Goal: Task Accomplishment & Management: Manage account settings

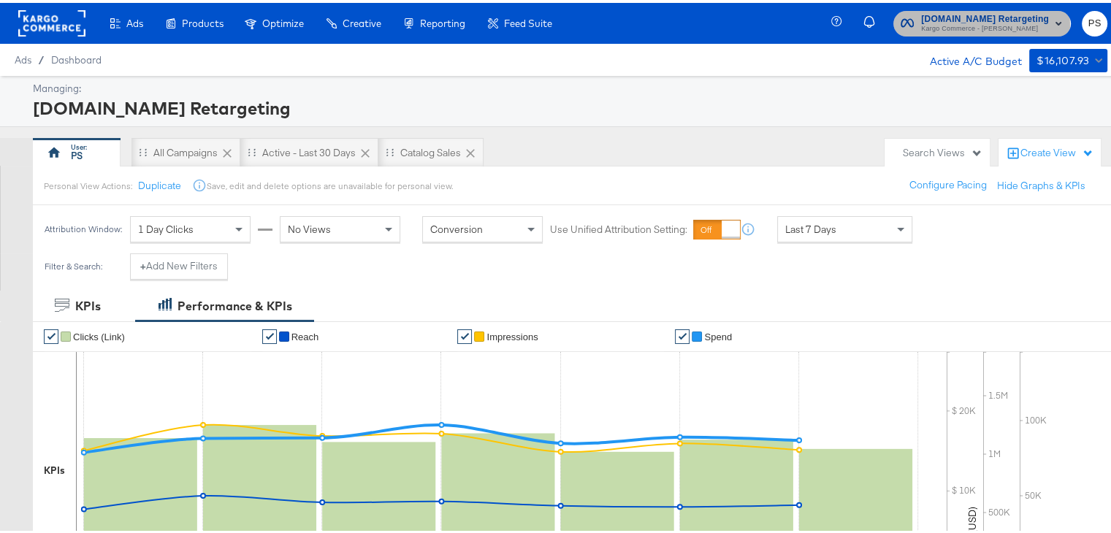
click at [934, 24] on span "Kargo Commerce - [PERSON_NAME]" at bounding box center [985, 26] width 128 height 12
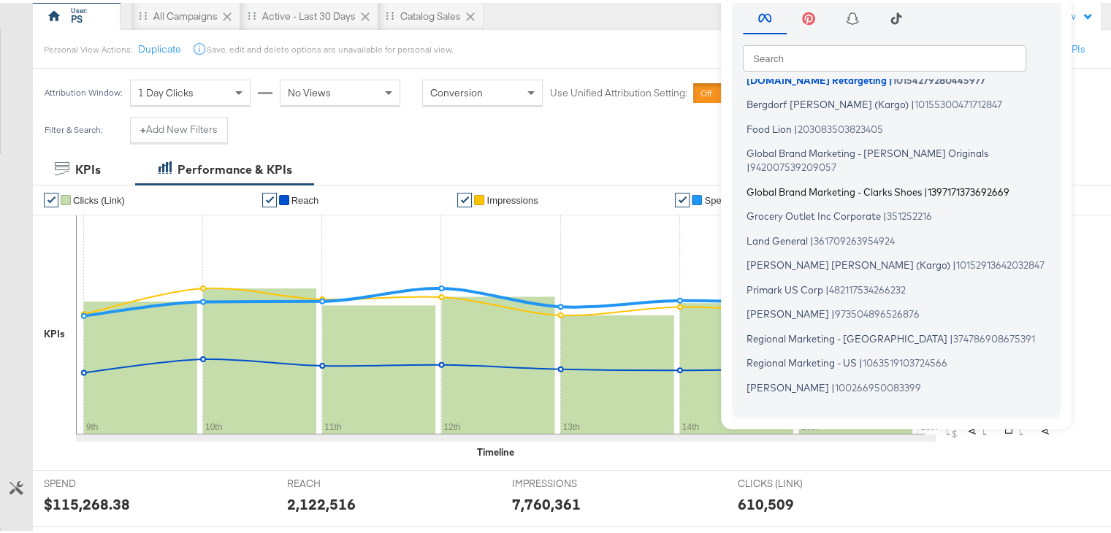
scroll to position [63, 0]
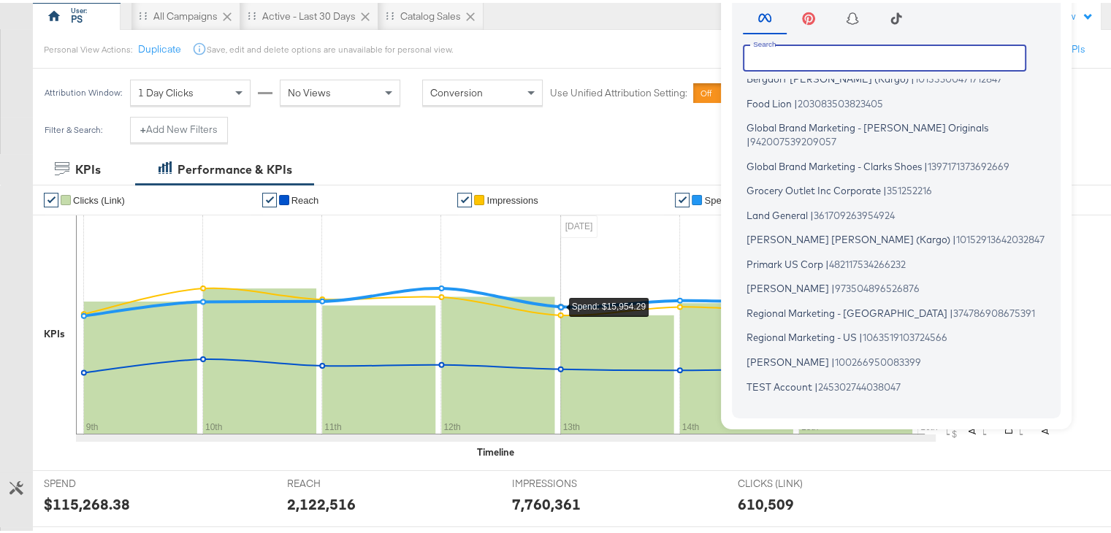
click at [764, 59] on input "text" at bounding box center [884, 55] width 283 height 26
paste input "1993426807575592"
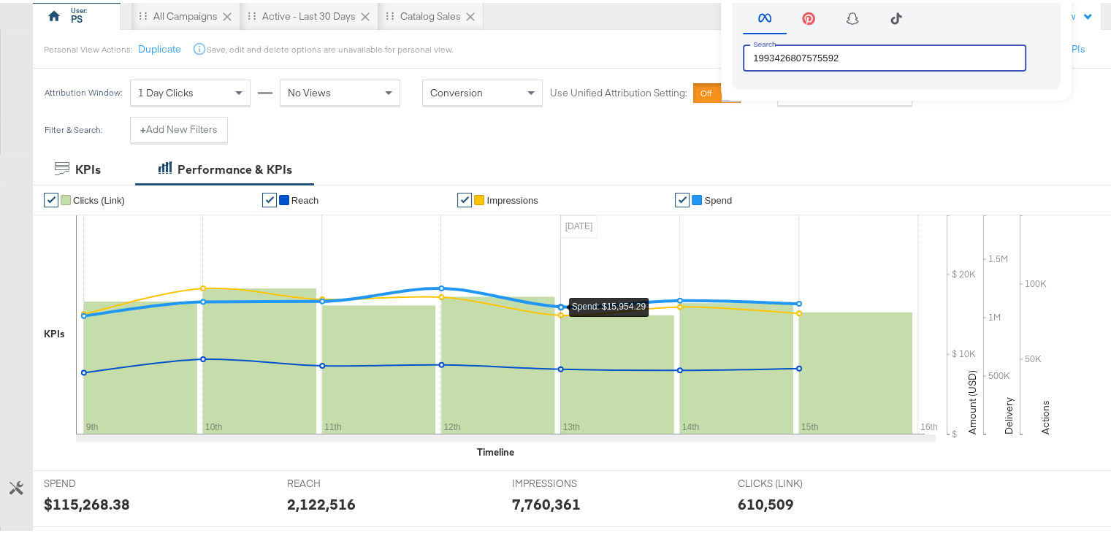
scroll to position [0, 0]
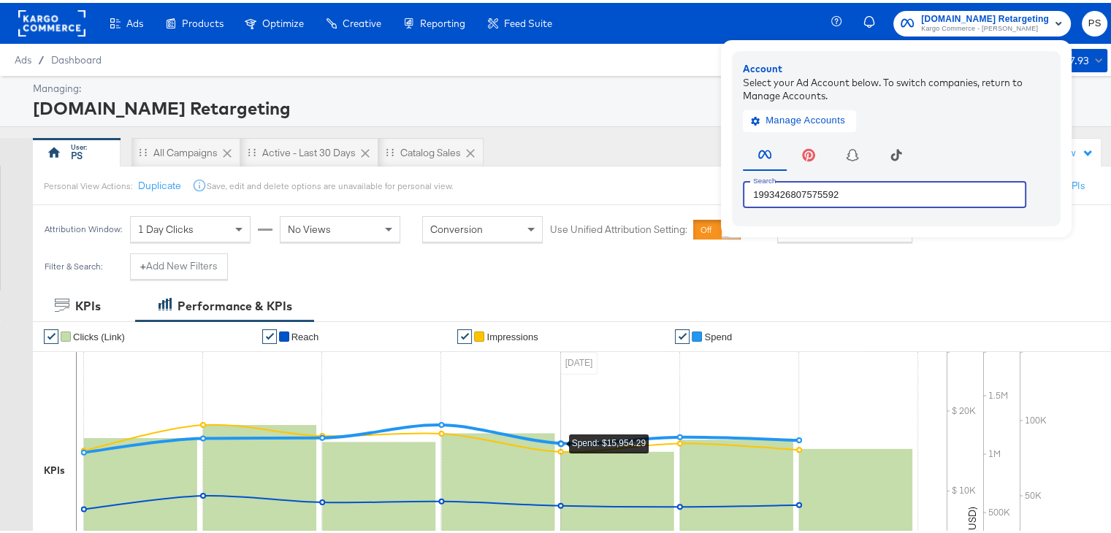
type input "1993426807575592"
click at [634, 80] on div "Managing:" at bounding box center [568, 86] width 1071 height 14
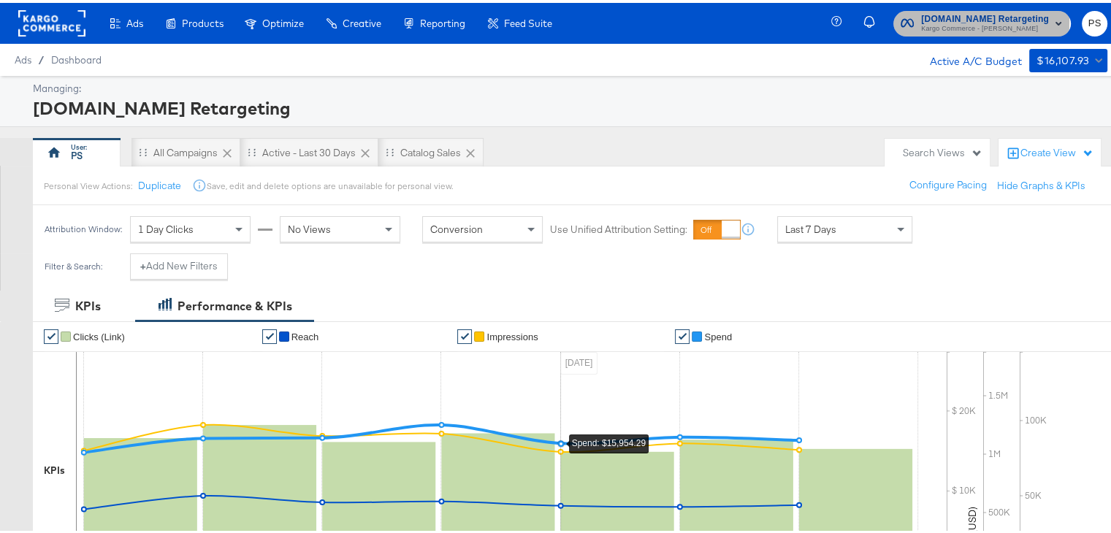
click at [925, 18] on span "[DOMAIN_NAME] Retargeting" at bounding box center [985, 16] width 128 height 15
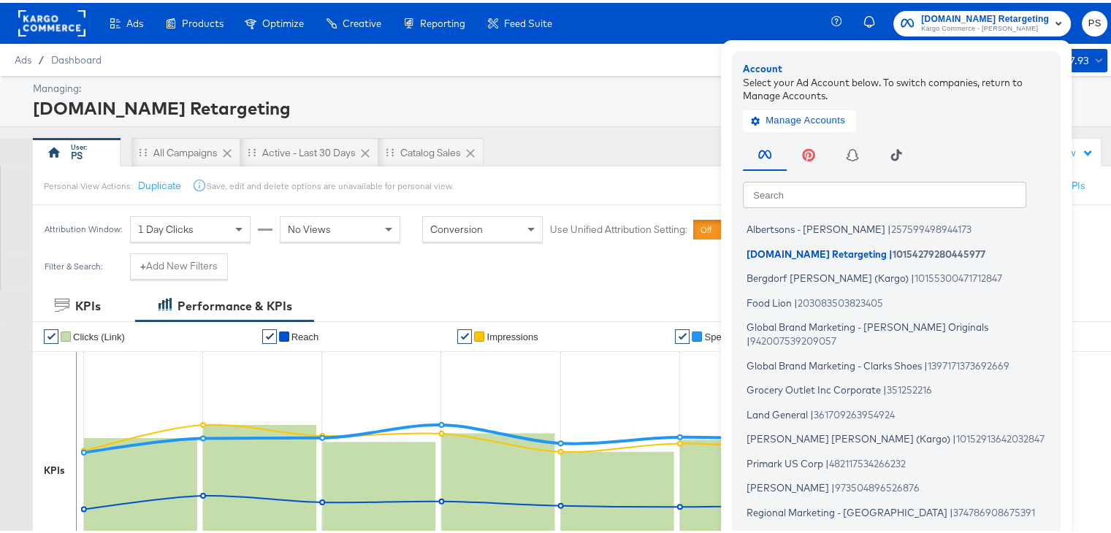
click at [590, 112] on div "[DOMAIN_NAME] Retargeting" at bounding box center [568, 105] width 1071 height 25
